Goal: Information Seeking & Learning: Check status

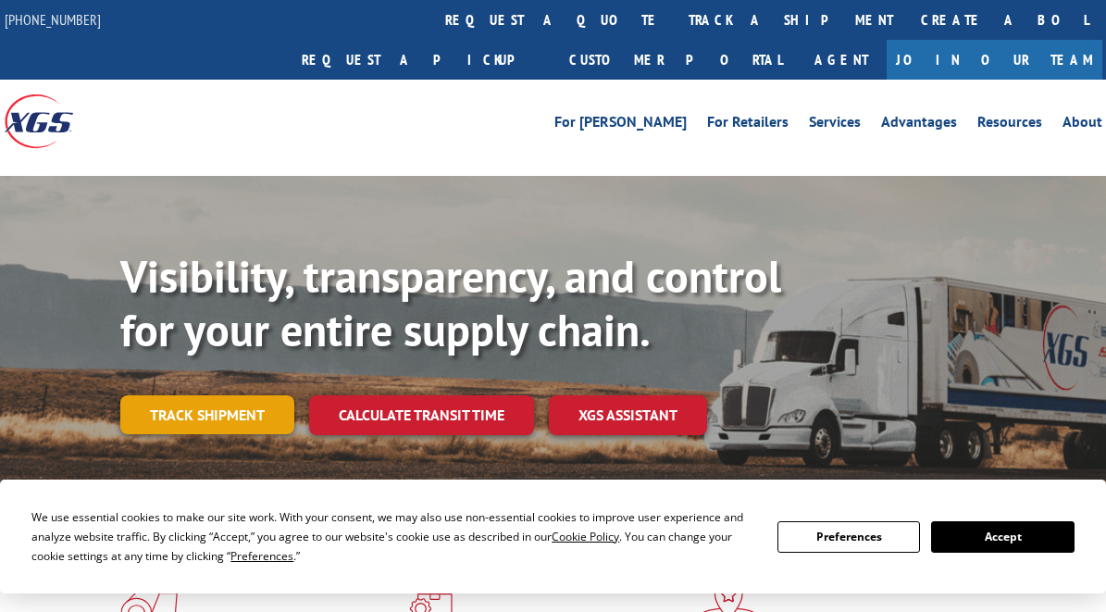
click at [231, 395] on link "Track shipment" at bounding box center [207, 414] width 174 height 39
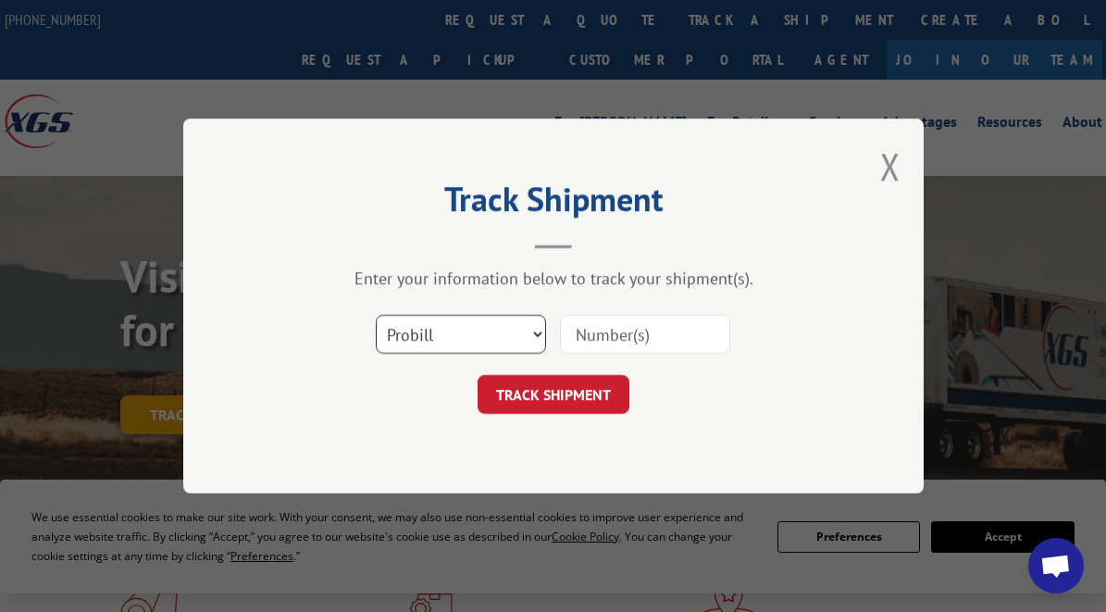
scroll to position [7270, 0]
click at [671, 345] on input at bounding box center [645, 334] width 170 height 39
paste input "17689718"
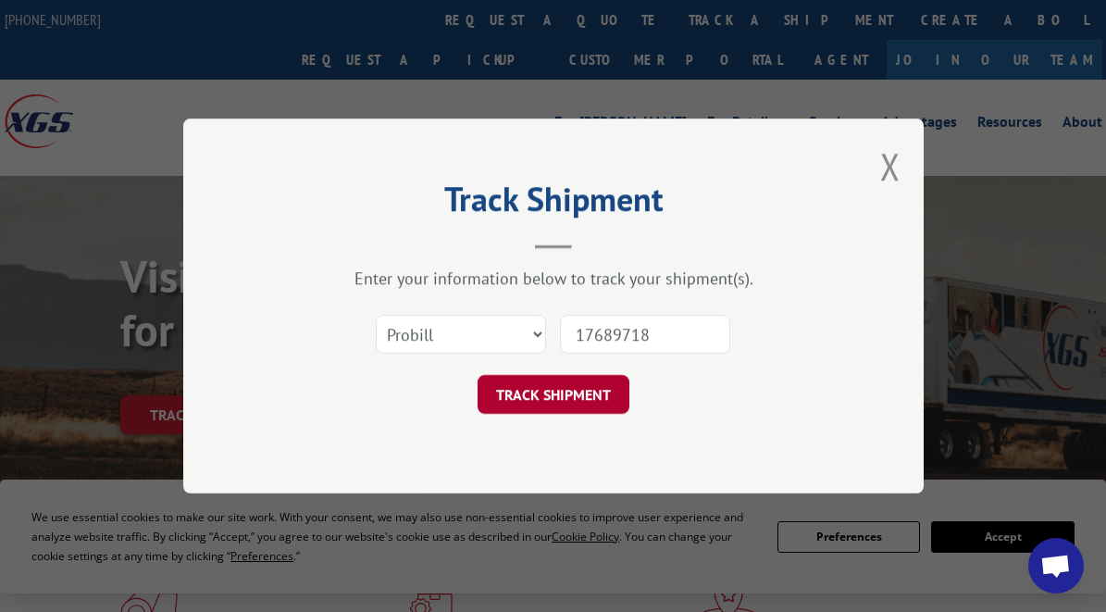
type input "17689718"
click at [586, 394] on button "TRACK SHIPMENT" at bounding box center [554, 394] width 152 height 39
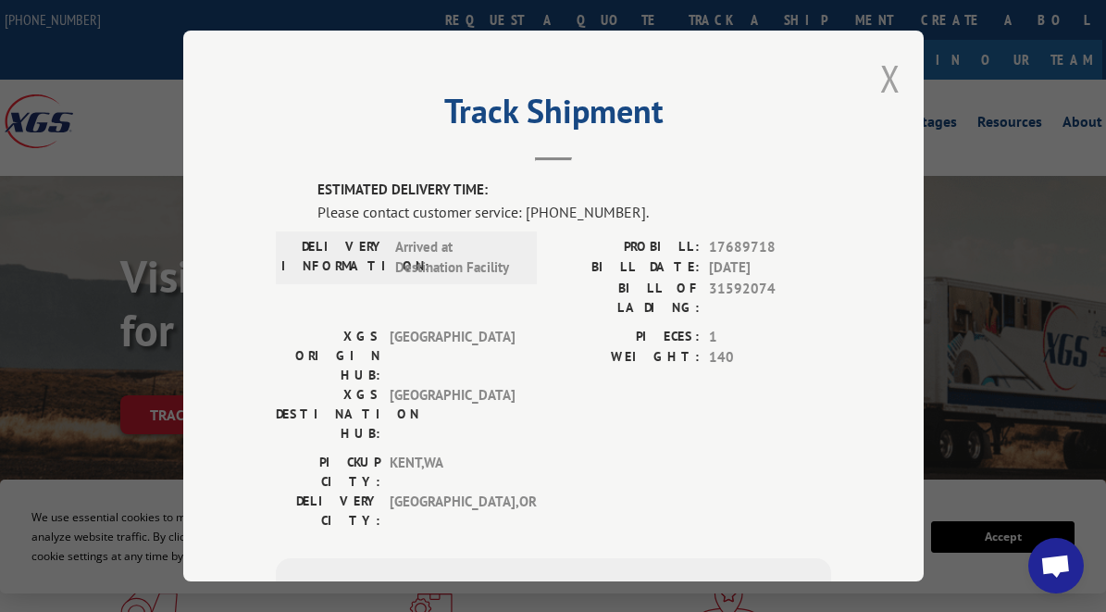
click at [886, 72] on button "Close modal" at bounding box center [890, 78] width 20 height 49
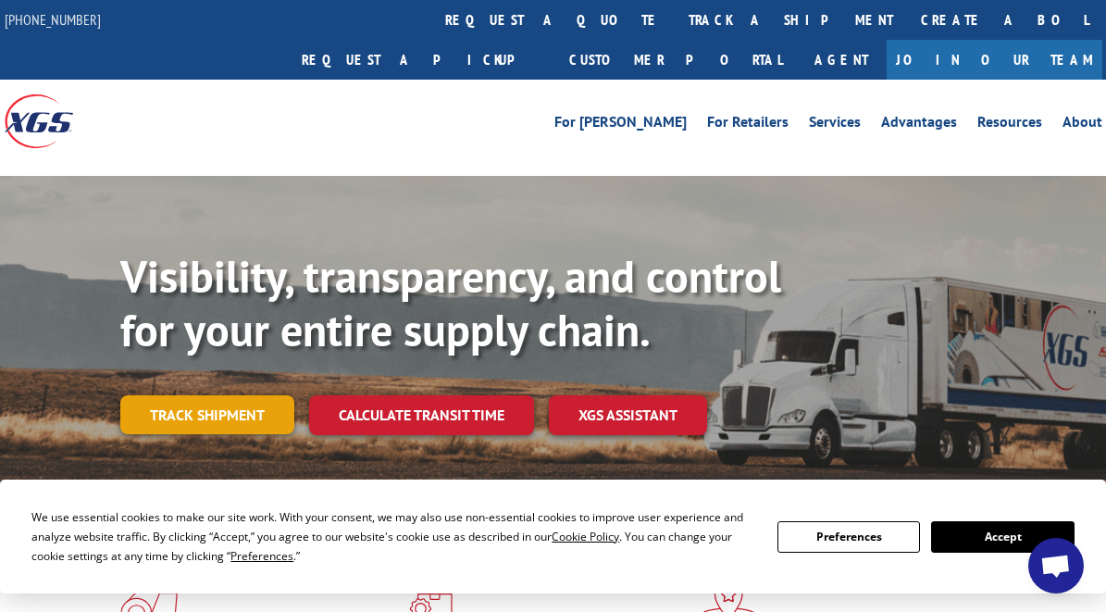
click at [173, 395] on link "Track shipment" at bounding box center [207, 414] width 174 height 39
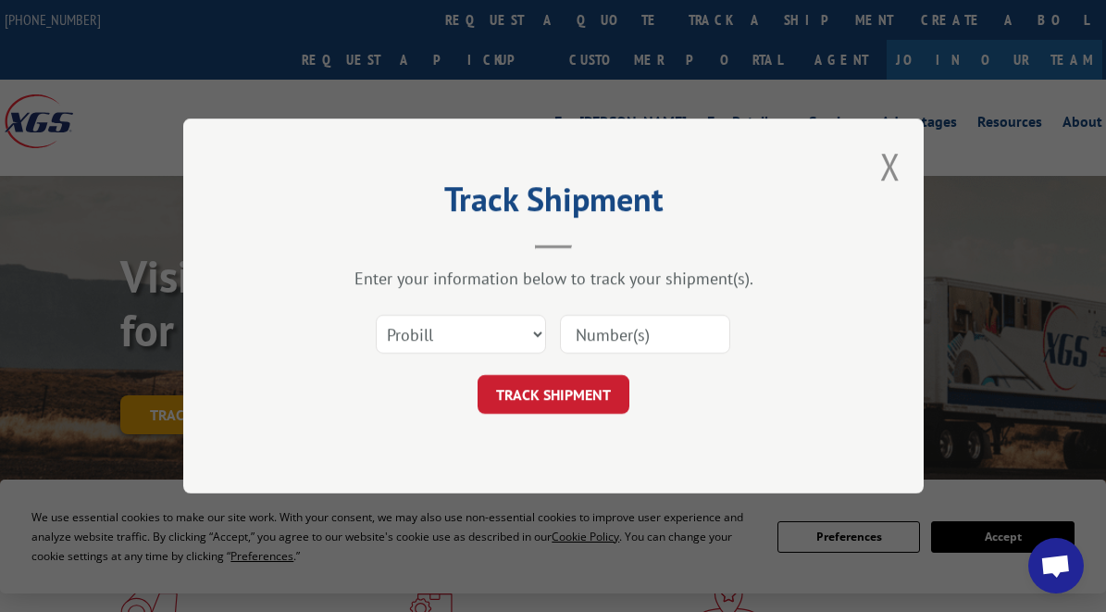
scroll to position [0, 0]
click at [544, 307] on div "Select category... Probill BOL PO" at bounding box center [553, 334] width 555 height 61
click at [648, 317] on input at bounding box center [645, 334] width 170 height 39
paste input "17341129"
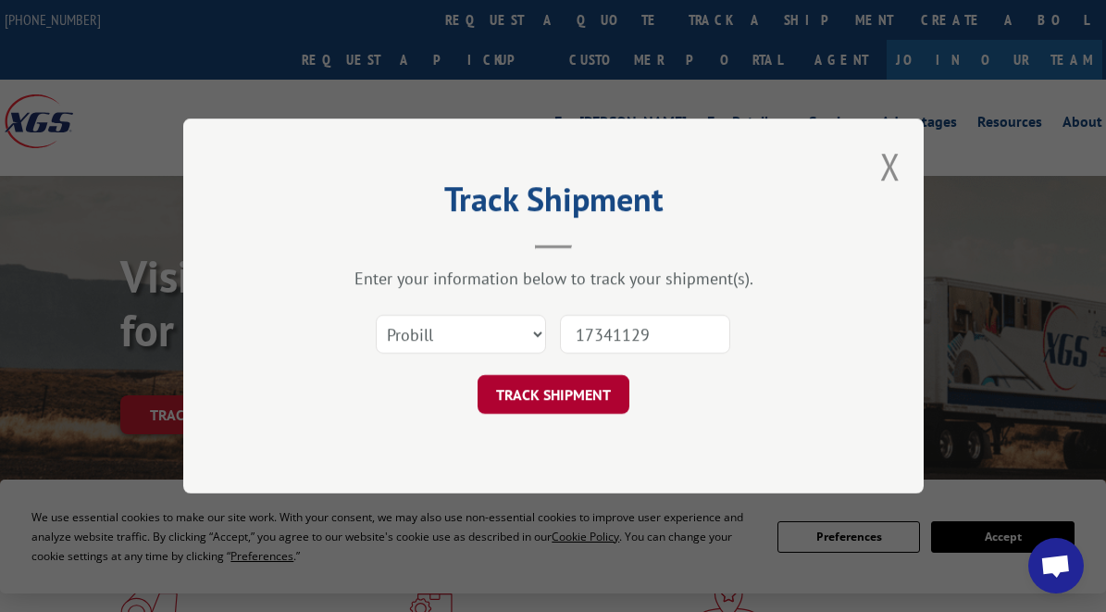
type input "17341129"
click at [571, 380] on button "TRACK SHIPMENT" at bounding box center [554, 394] width 152 height 39
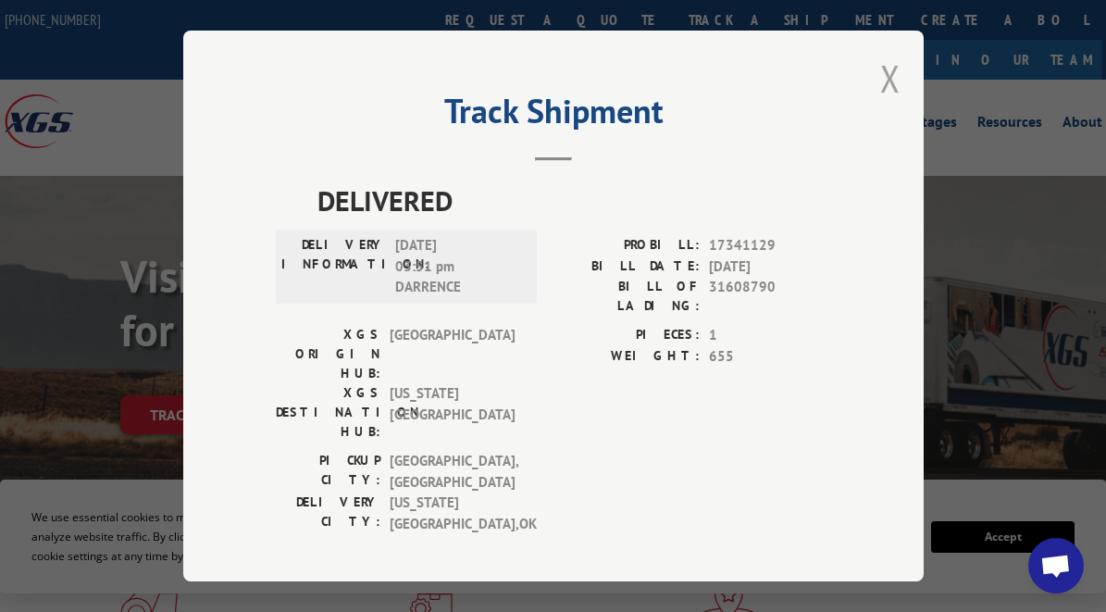
click at [885, 92] on button "Close modal" at bounding box center [890, 78] width 20 height 49
